Goal: Transaction & Acquisition: Obtain resource

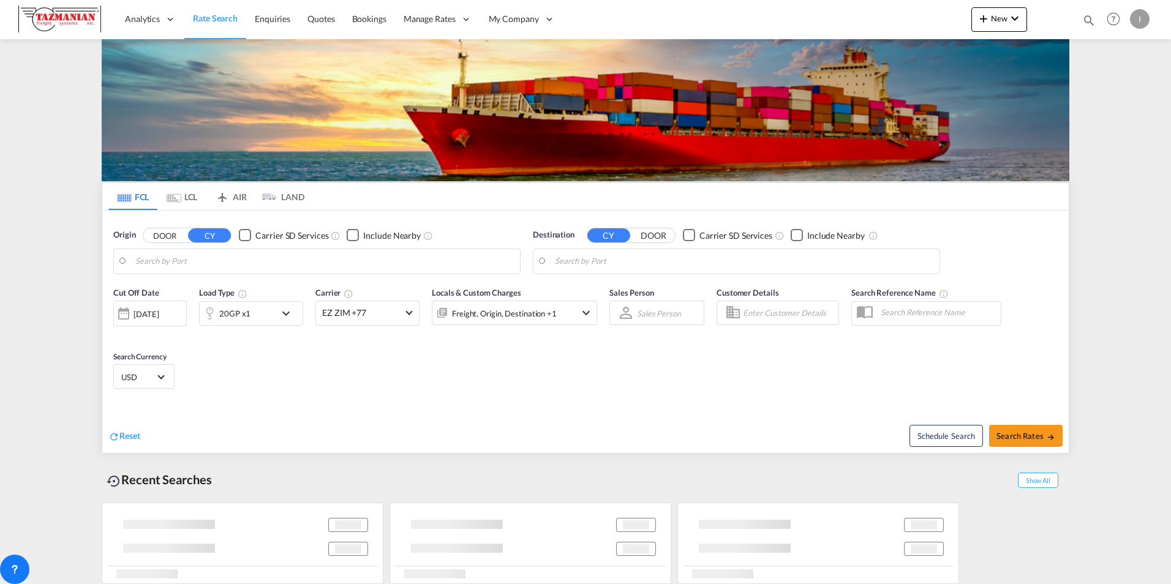
type input "Ningbo, CNNGB"
type input "[GEOGRAPHIC_DATA], [GEOGRAPHIC_DATA], [GEOGRAPHIC_DATA]"
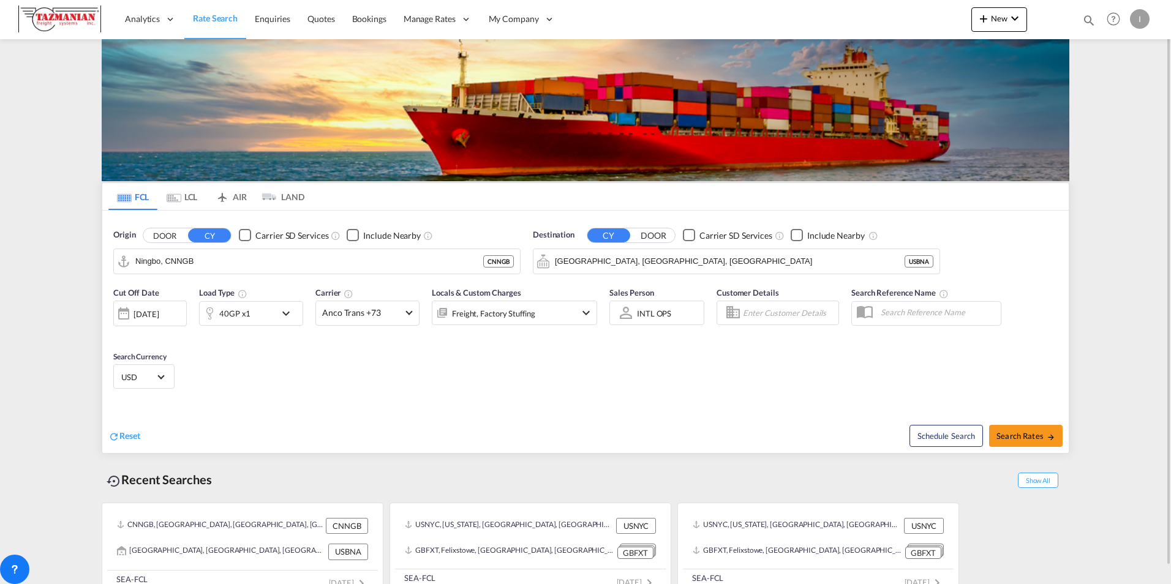
scroll to position [18, 0]
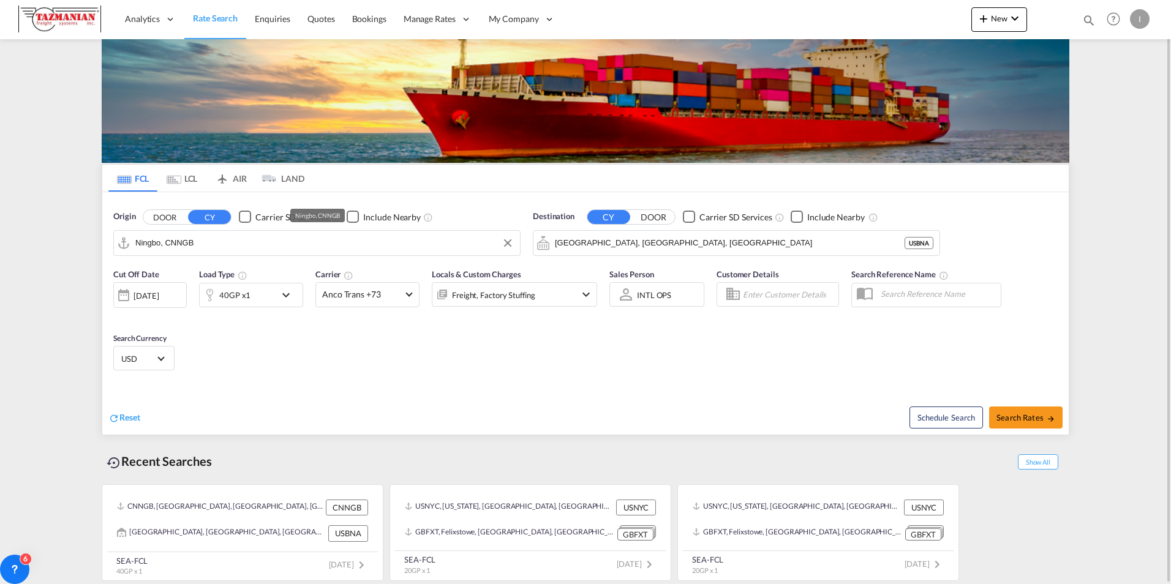
click at [259, 144] on input "Ningbo, CNNGB" at bounding box center [324, 243] width 378 height 18
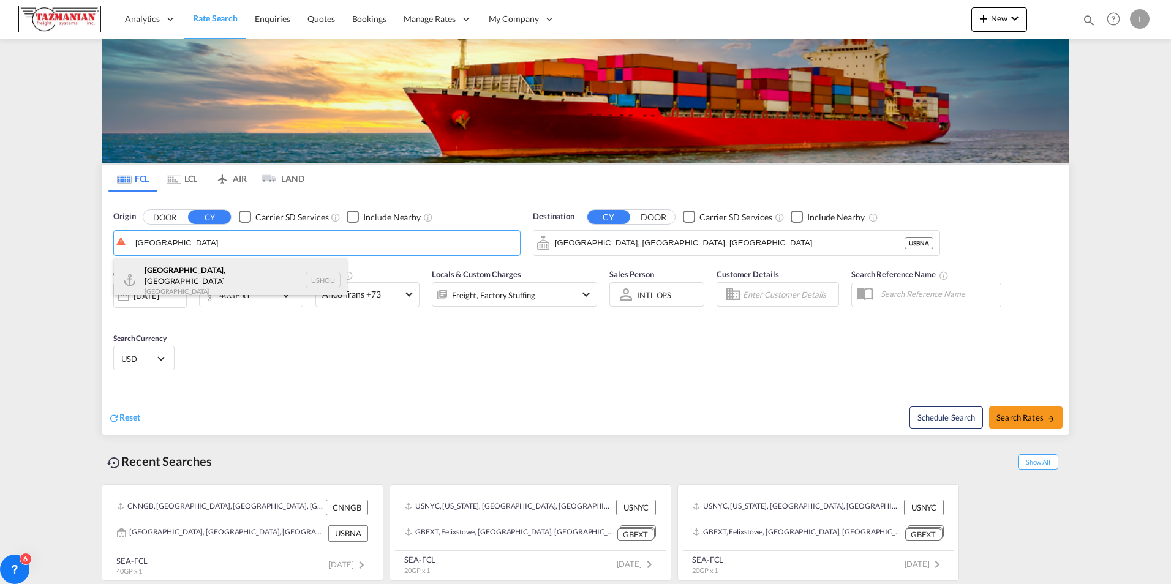
click at [217, 144] on div "[GEOGRAPHIC_DATA] , [GEOGRAPHIC_DATA] [GEOGRAPHIC_DATA] USHOU" at bounding box center [230, 280] width 233 height 44
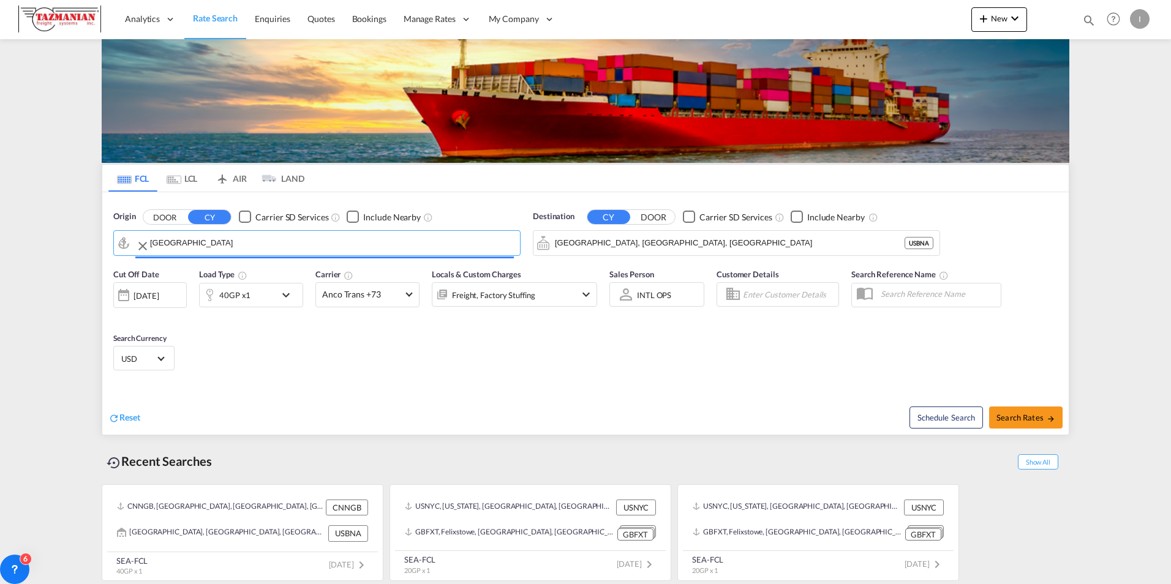
type input "[GEOGRAPHIC_DATA], [GEOGRAPHIC_DATA], USHOU"
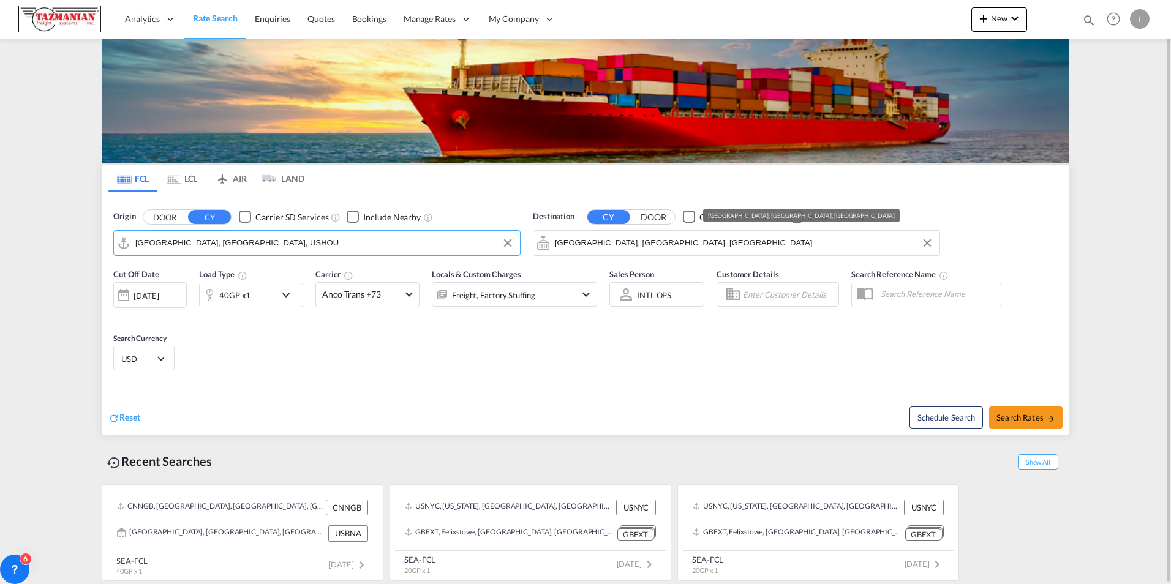
click at [334, 144] on input "[GEOGRAPHIC_DATA], [GEOGRAPHIC_DATA], [GEOGRAPHIC_DATA]" at bounding box center [744, 243] width 378 height 18
type input "M"
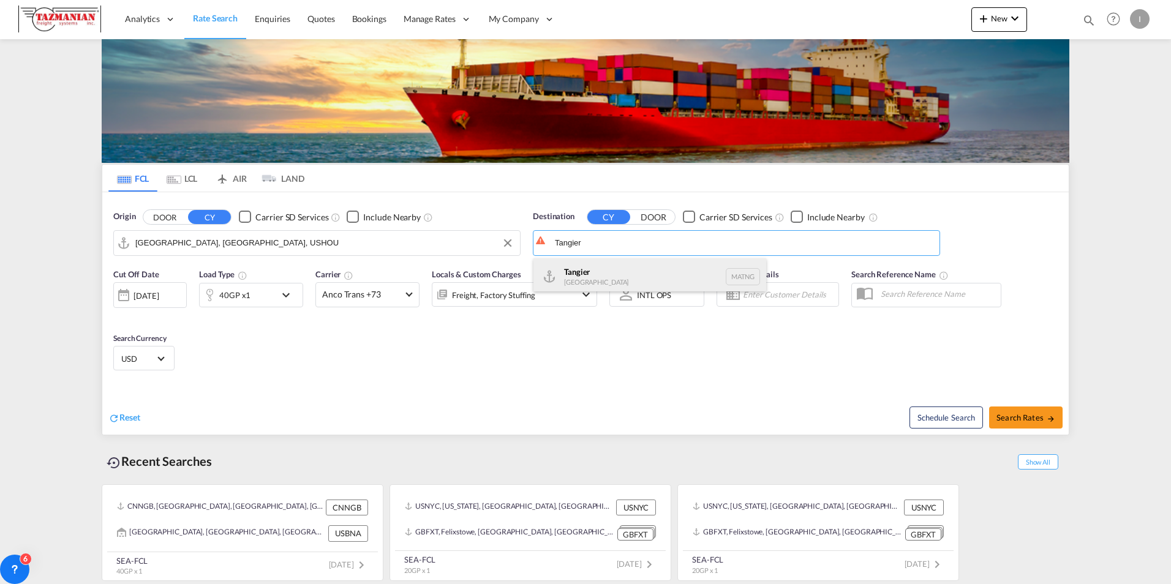
click at [334, 144] on div "Tangier [GEOGRAPHIC_DATA] [GEOGRAPHIC_DATA]" at bounding box center [649, 276] width 233 height 37
type input "Tangier, MATNG"
click at [164, 144] on div "[DATE]" at bounding box center [149, 295] width 73 height 26
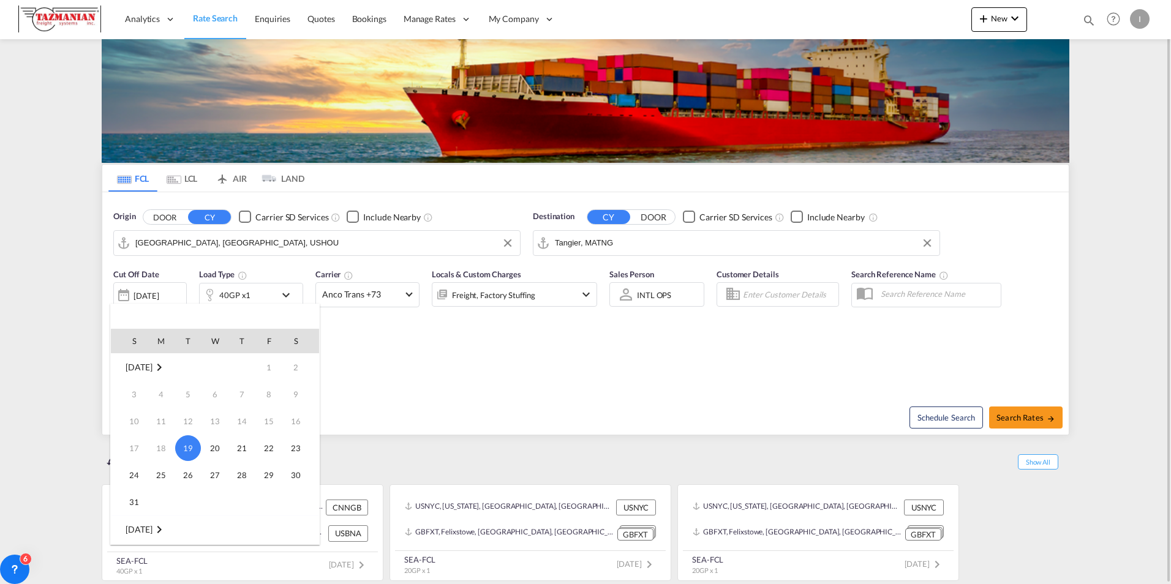
click at [164, 144] on div at bounding box center [585, 292] width 1171 height 584
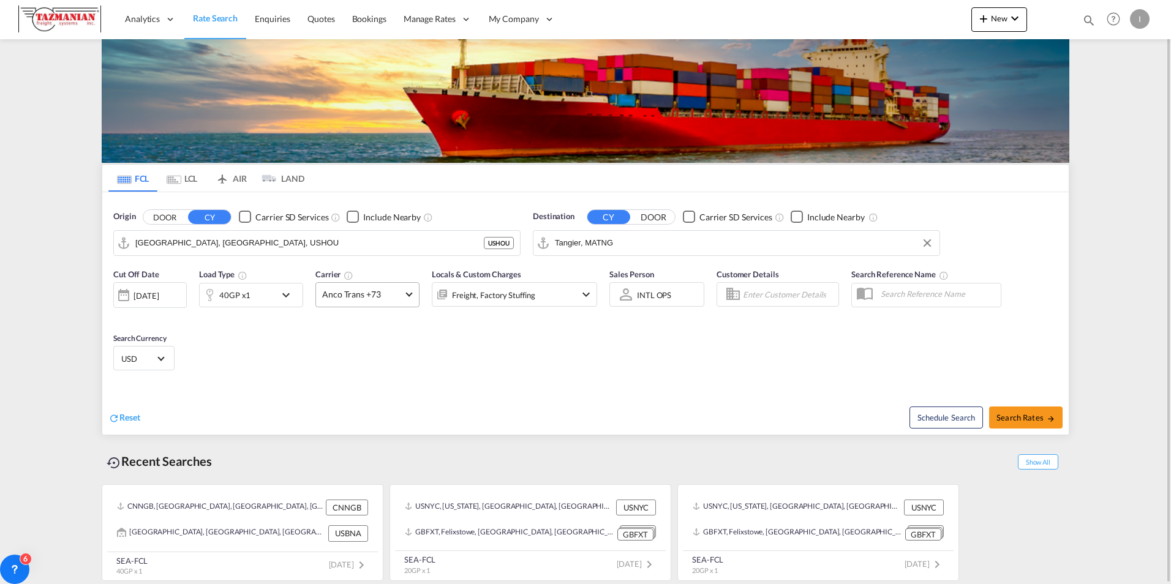
click at [334, 144] on span "Anco Trans +73" at bounding box center [362, 294] width 80 height 12
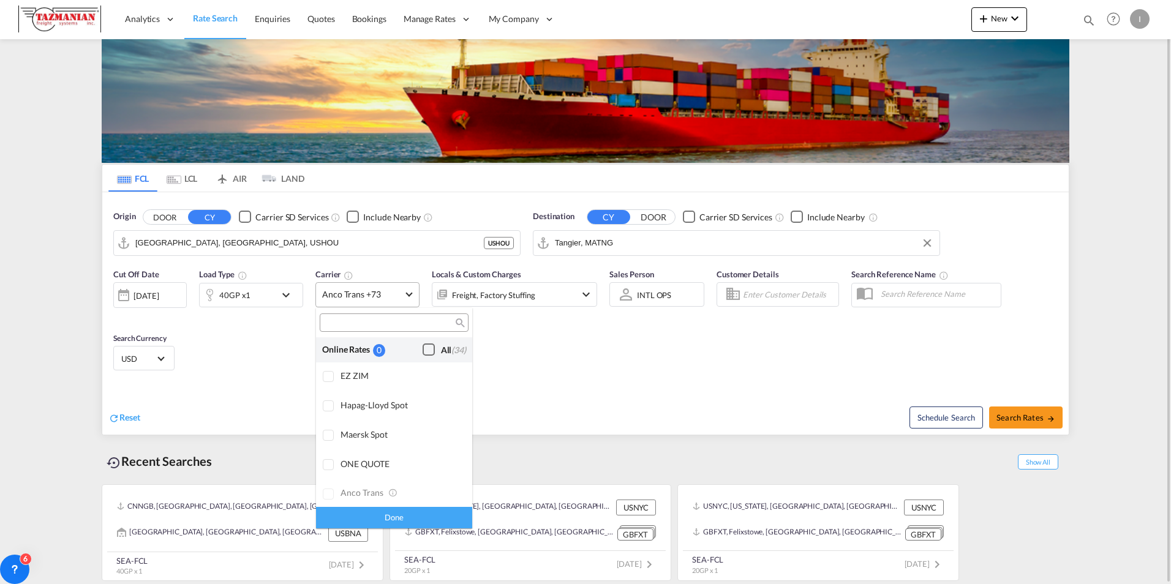
scroll to position [984, 0]
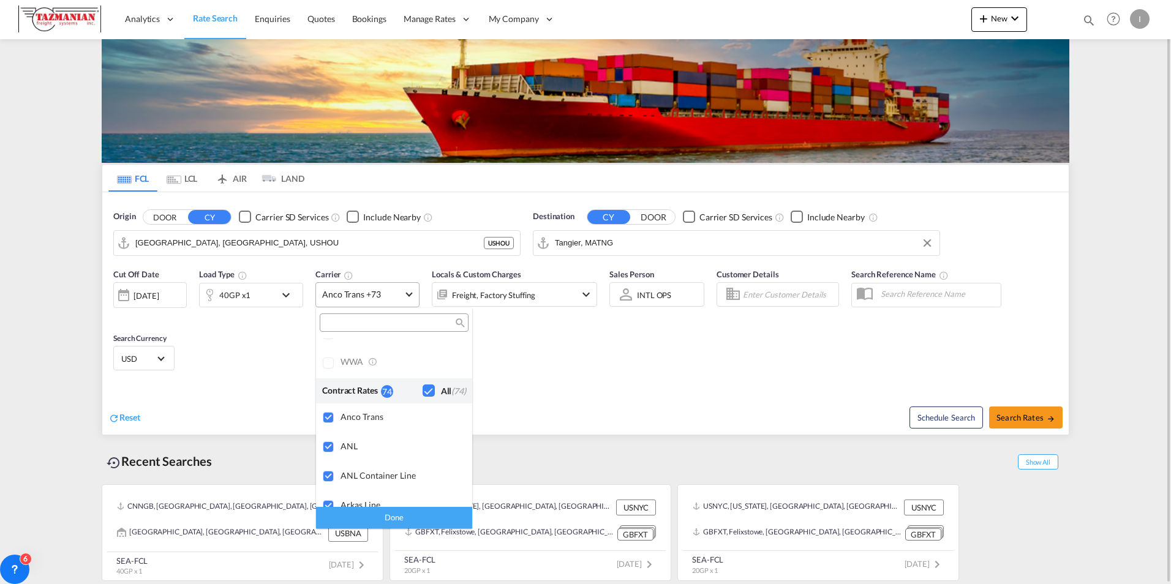
click at [334, 144] on md-backdrop at bounding box center [585, 292] width 1171 height 584
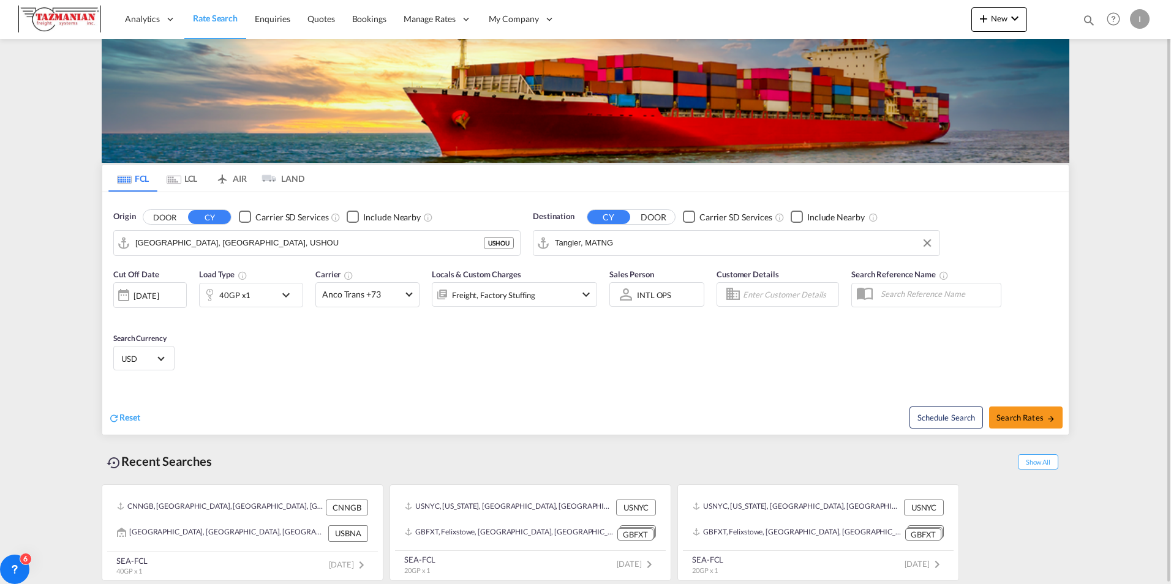
click at [159, 144] on div "[DATE]" at bounding box center [146, 295] width 25 height 11
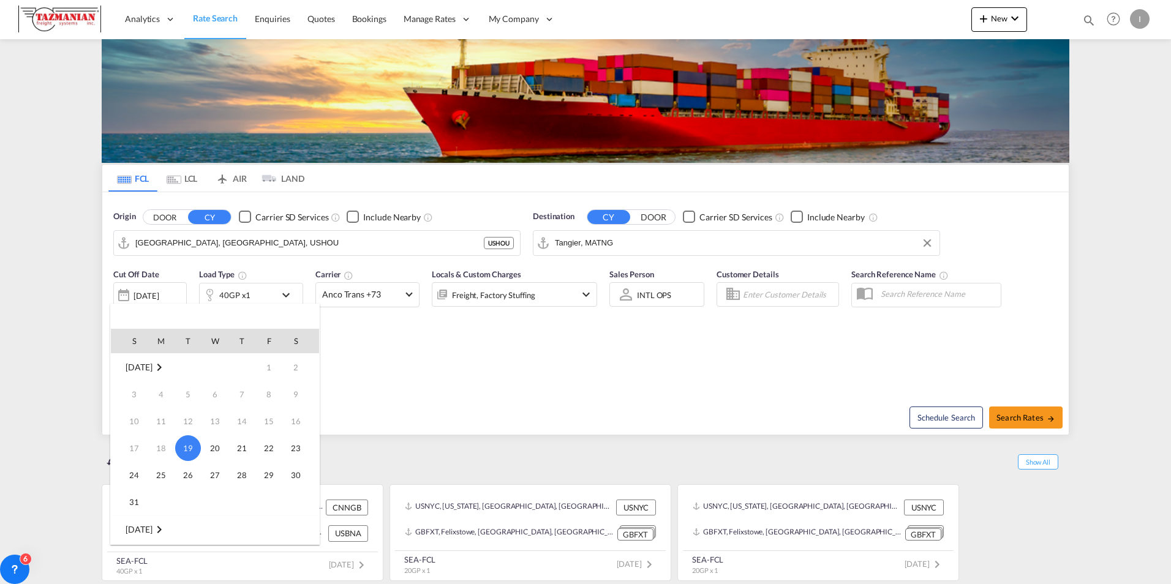
scroll to position [184, 0]
click at [238, 144] on span "25" at bounding box center [242, 454] width 24 height 24
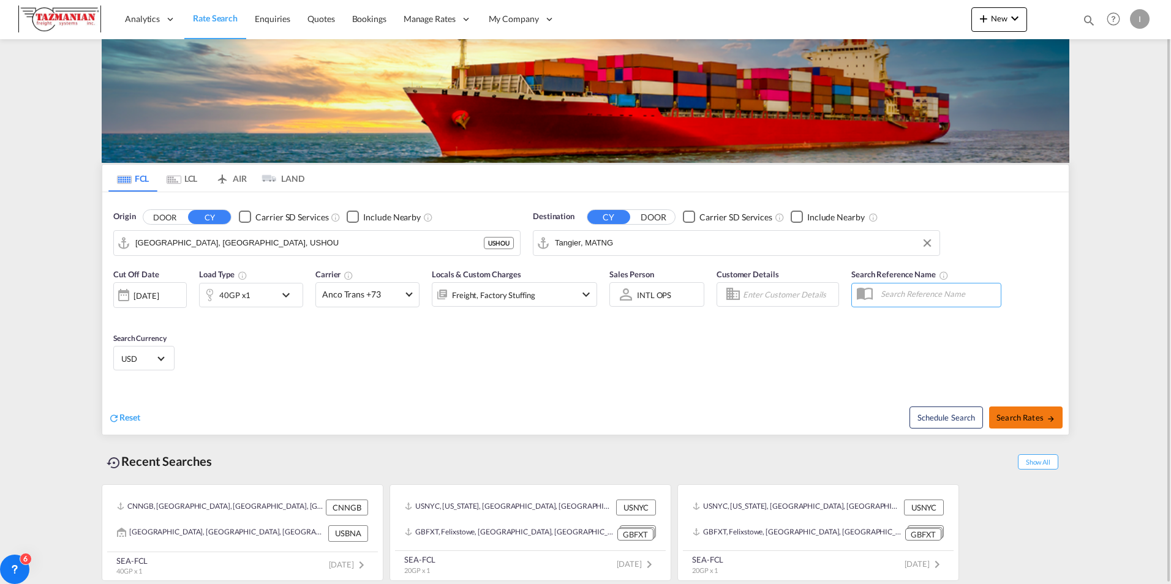
click at [334, 144] on span "Search Rates" at bounding box center [1025, 418] width 59 height 10
type input "USHOU to MATNG / [DATE]"
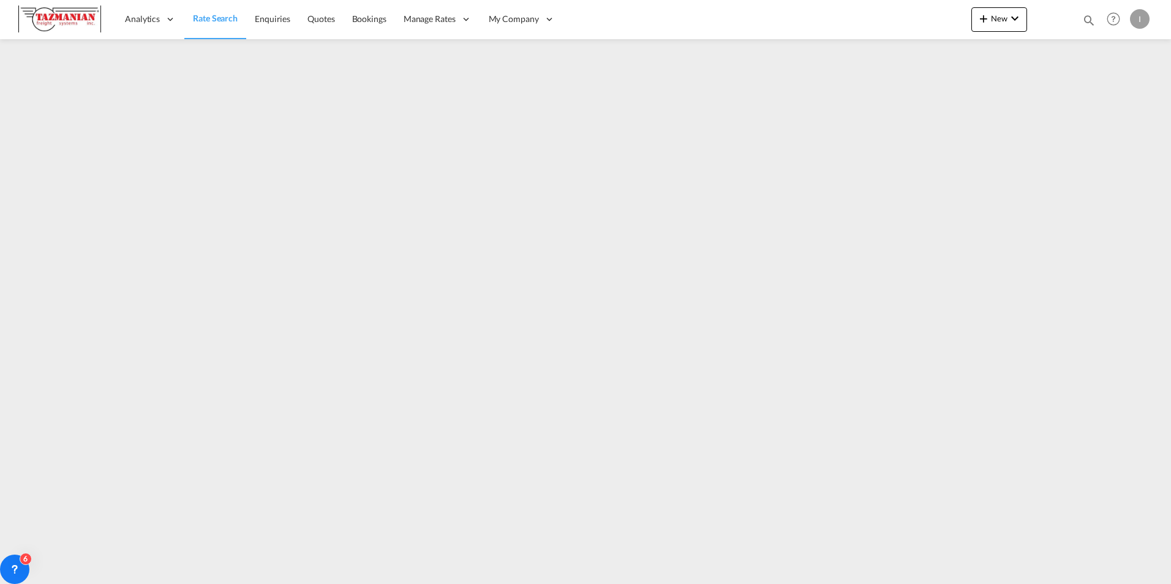
click at [334, 24] on div "I" at bounding box center [1140, 19] width 20 height 20
click at [334, 57] on button "My Profile" at bounding box center [1126, 54] width 80 height 24
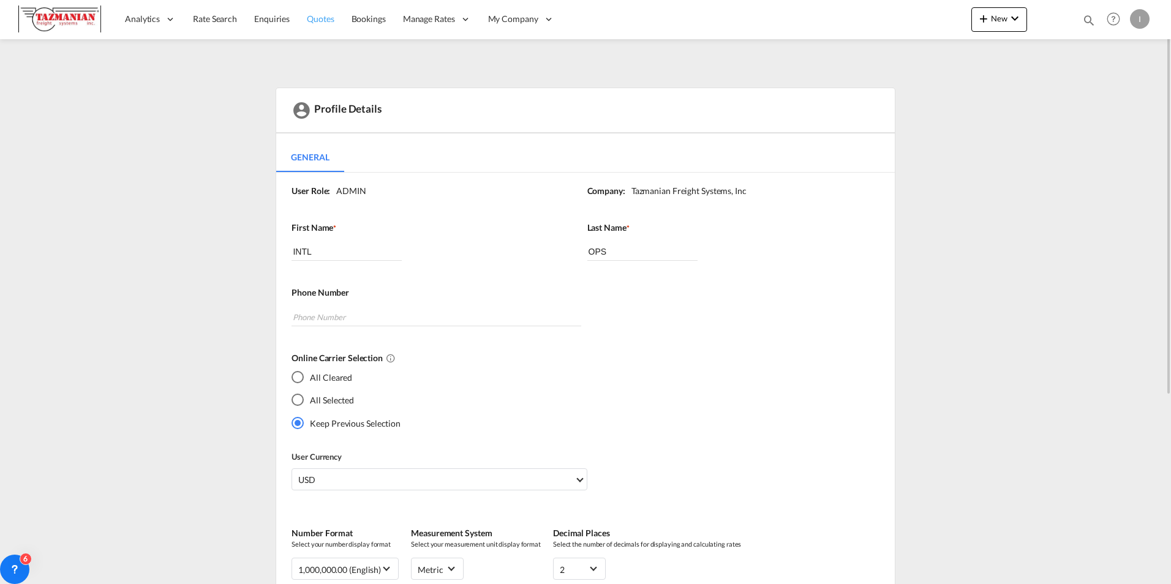
click at [326, 28] on link "Quotes" at bounding box center [320, 19] width 44 height 40
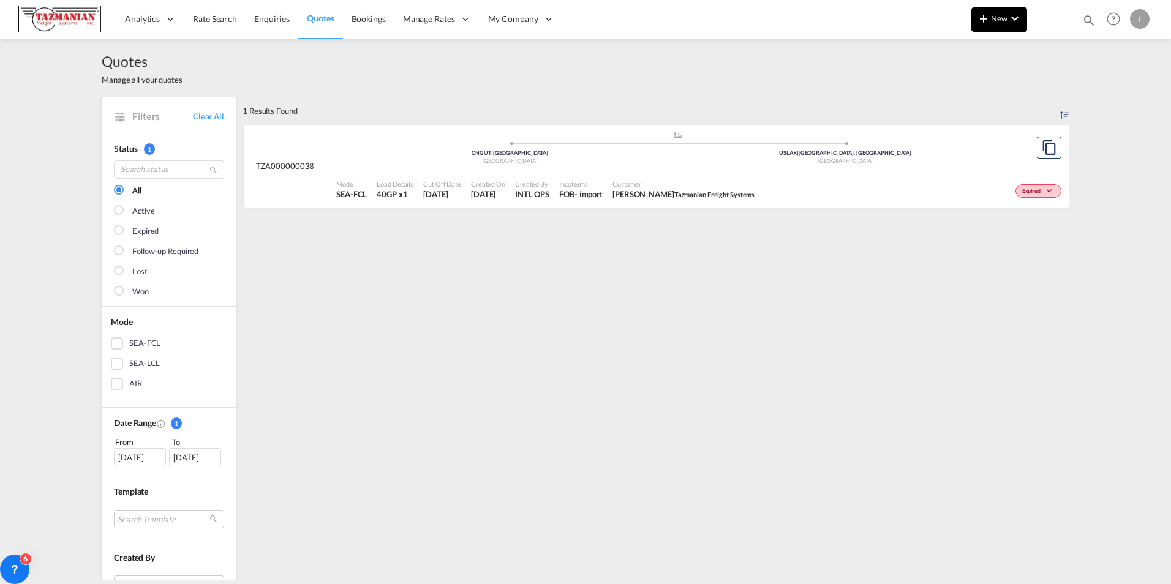
click at [334, 18] on button "New" at bounding box center [999, 19] width 56 height 24
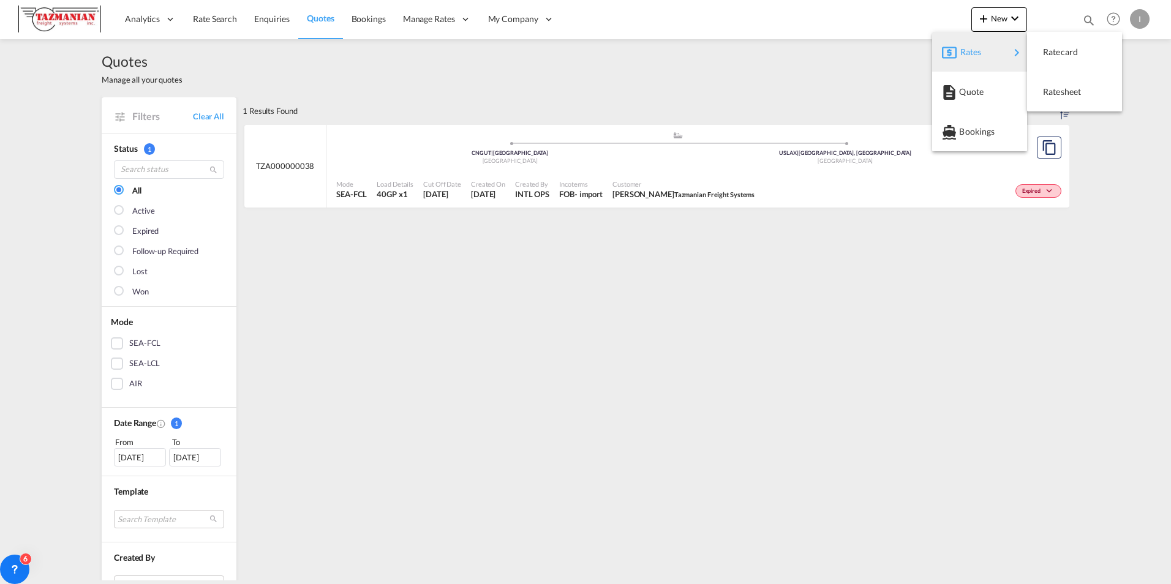
click at [334, 63] on md-backdrop at bounding box center [585, 292] width 1171 height 584
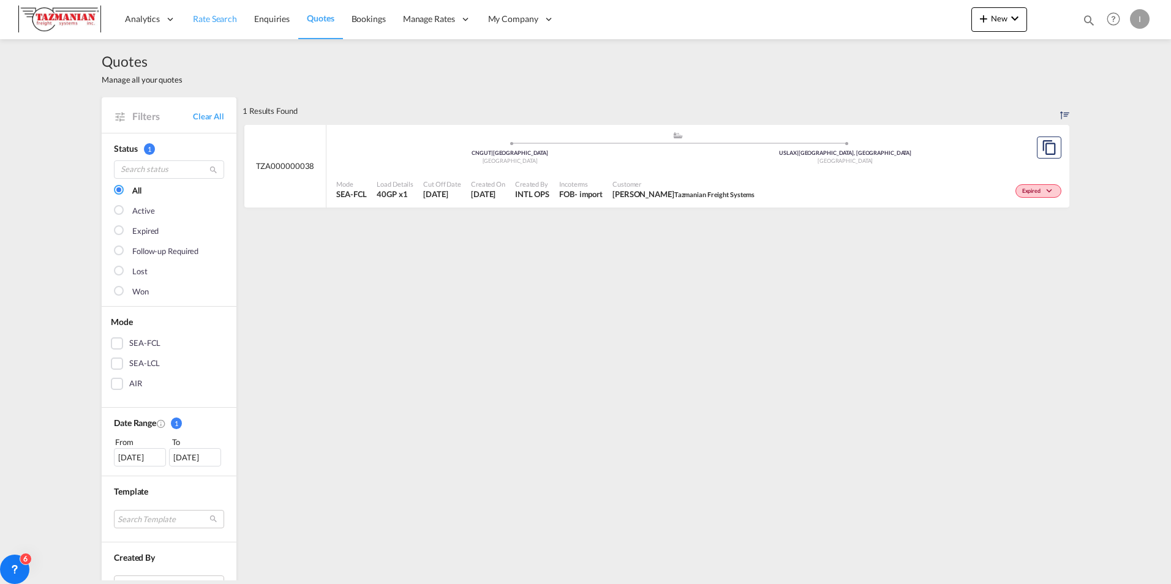
click at [200, 21] on span "Rate Search" at bounding box center [215, 18] width 44 height 10
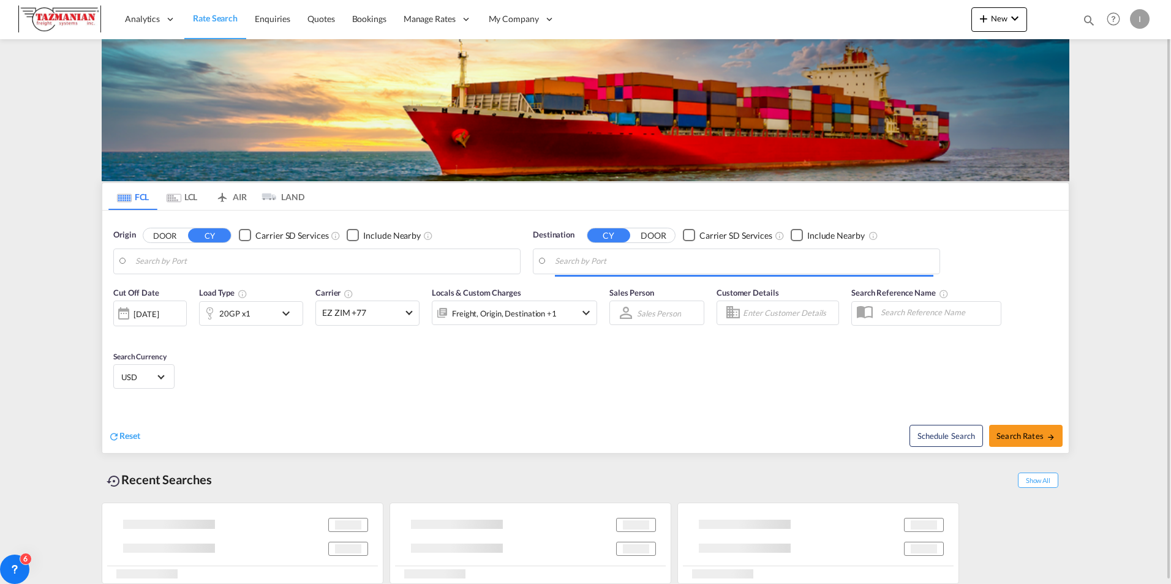
type input "[GEOGRAPHIC_DATA], [GEOGRAPHIC_DATA], USHOU"
type input "[GEOGRAPHIC_DATA], EGPSD"
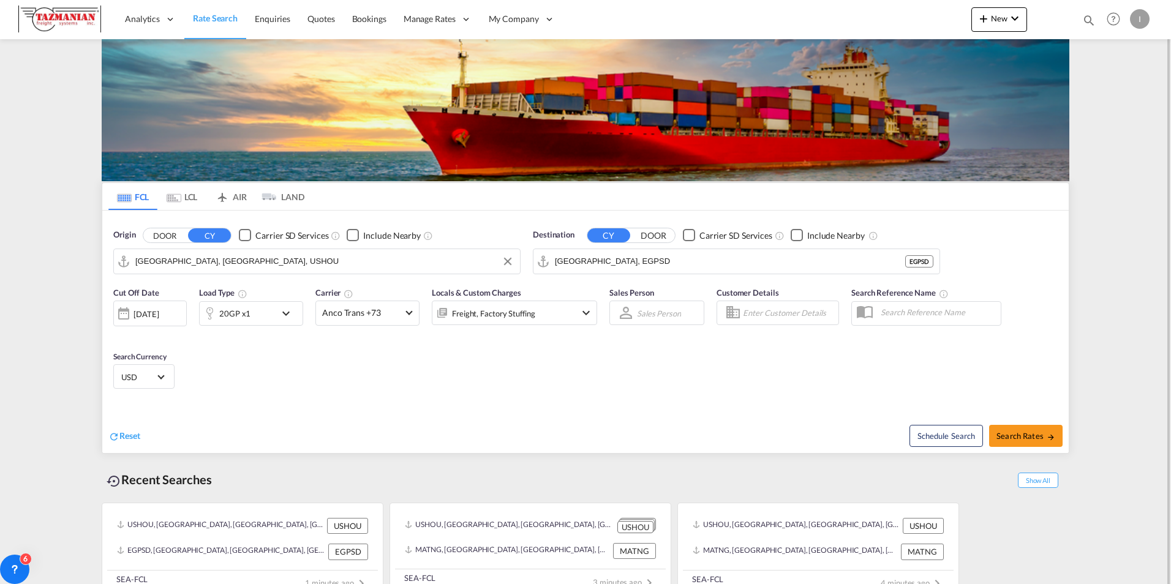
scroll to position [18, 0]
